Goal: Navigation & Orientation: Find specific page/section

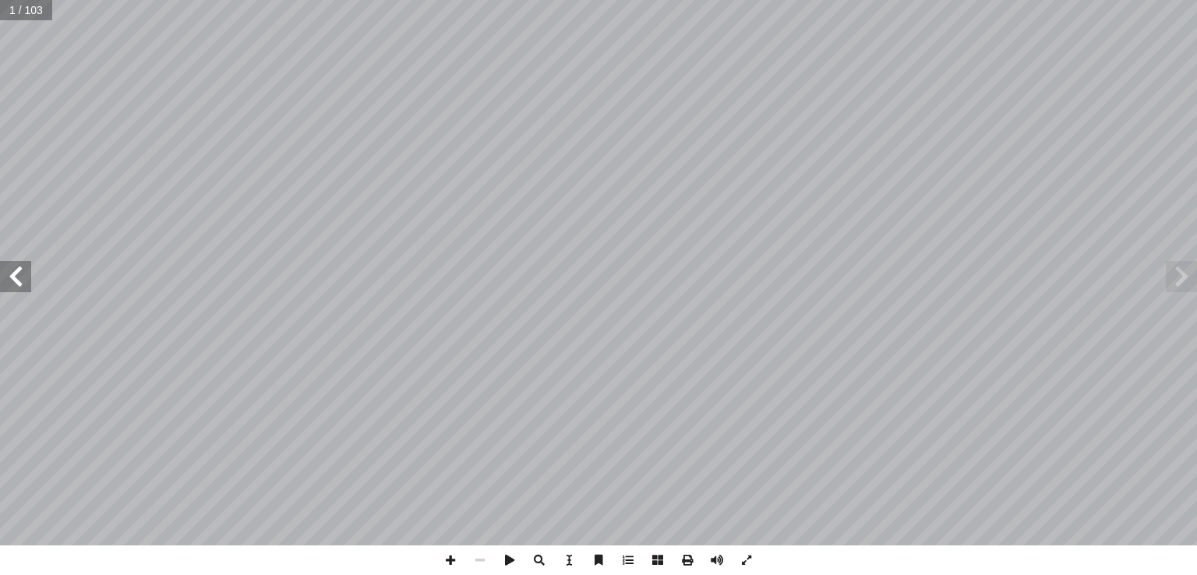
click at [26, 288] on span at bounding box center [15, 276] width 31 height 31
click at [16, 277] on span at bounding box center [15, 276] width 31 height 31
click at [12, 274] on span at bounding box center [15, 276] width 31 height 31
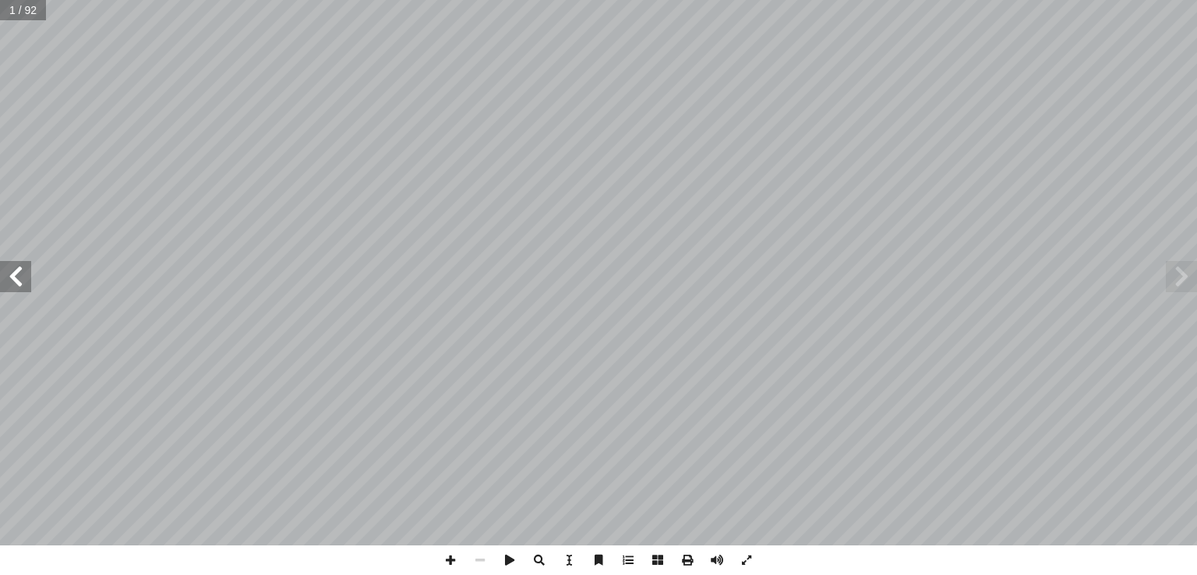
click at [12, 274] on span at bounding box center [15, 276] width 31 height 31
click at [1181, 275] on span at bounding box center [1181, 276] width 31 height 31
click at [19, 272] on span at bounding box center [15, 276] width 31 height 31
